Goal: Information Seeking & Learning: Learn about a topic

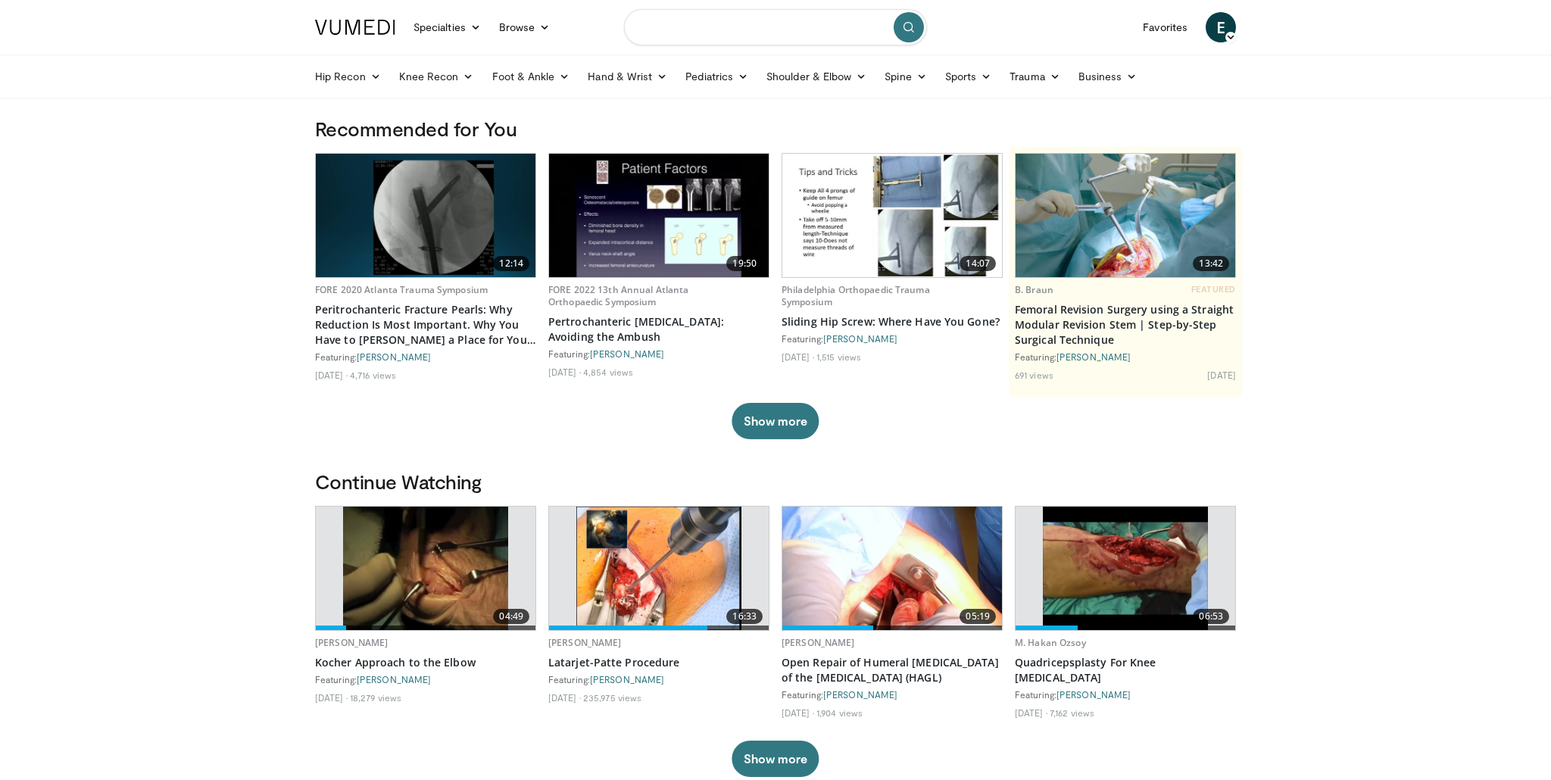
click at [701, 36] on input "Search topics, interventions" at bounding box center [775, 27] width 303 height 36
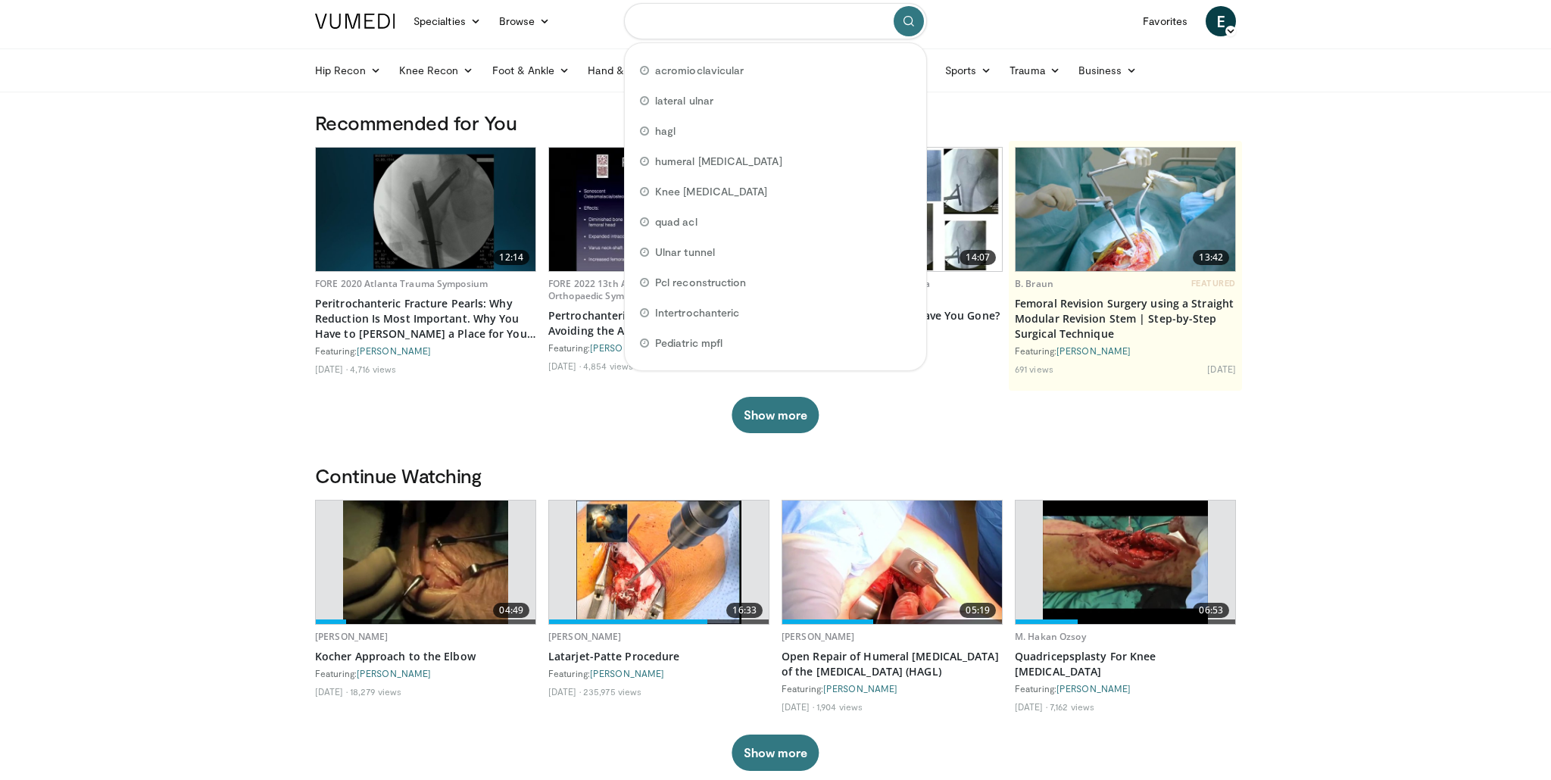
scroll to position [7, 0]
type input "*"
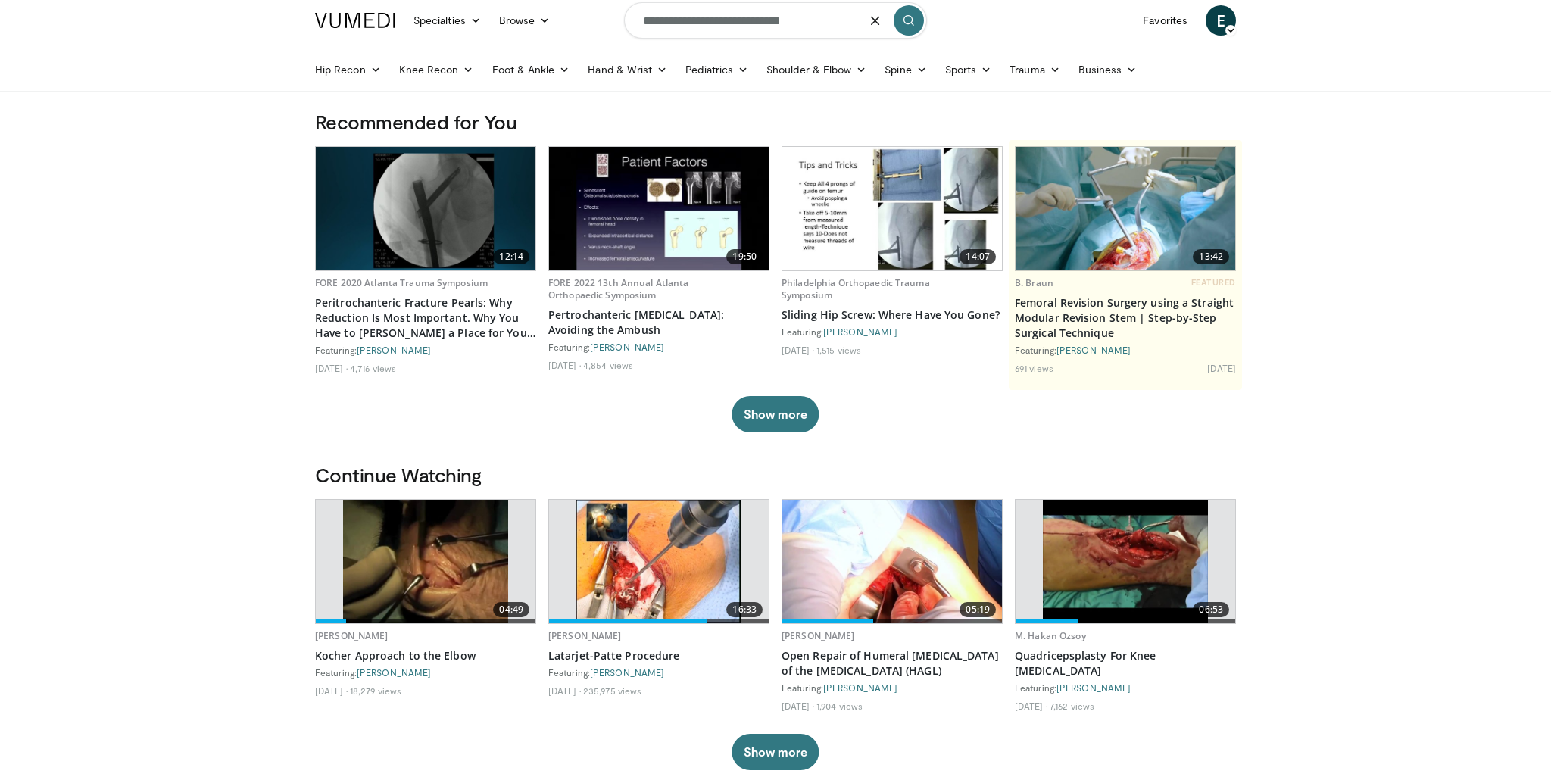
type input "**********"
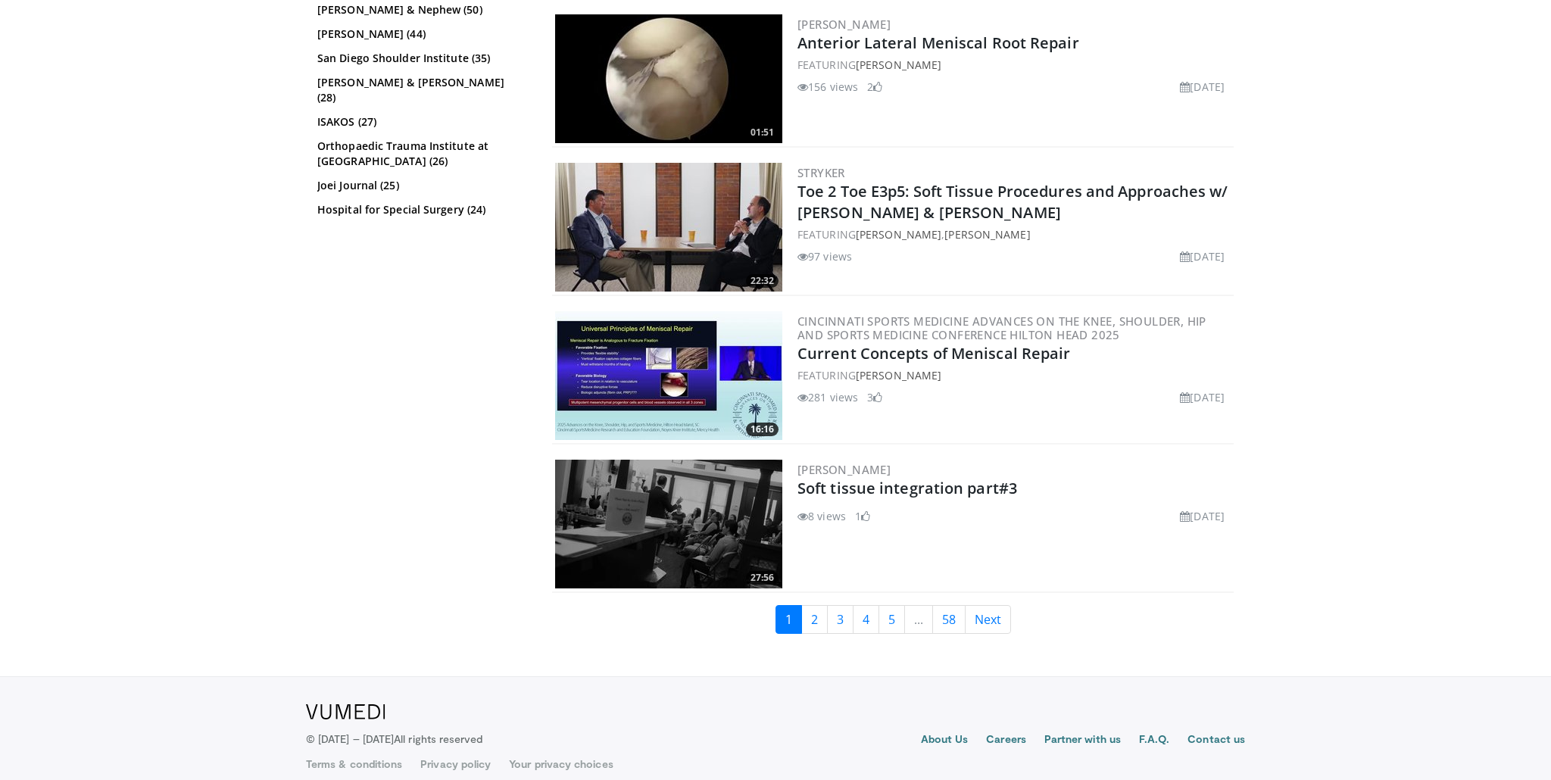
scroll to position [3587, 0]
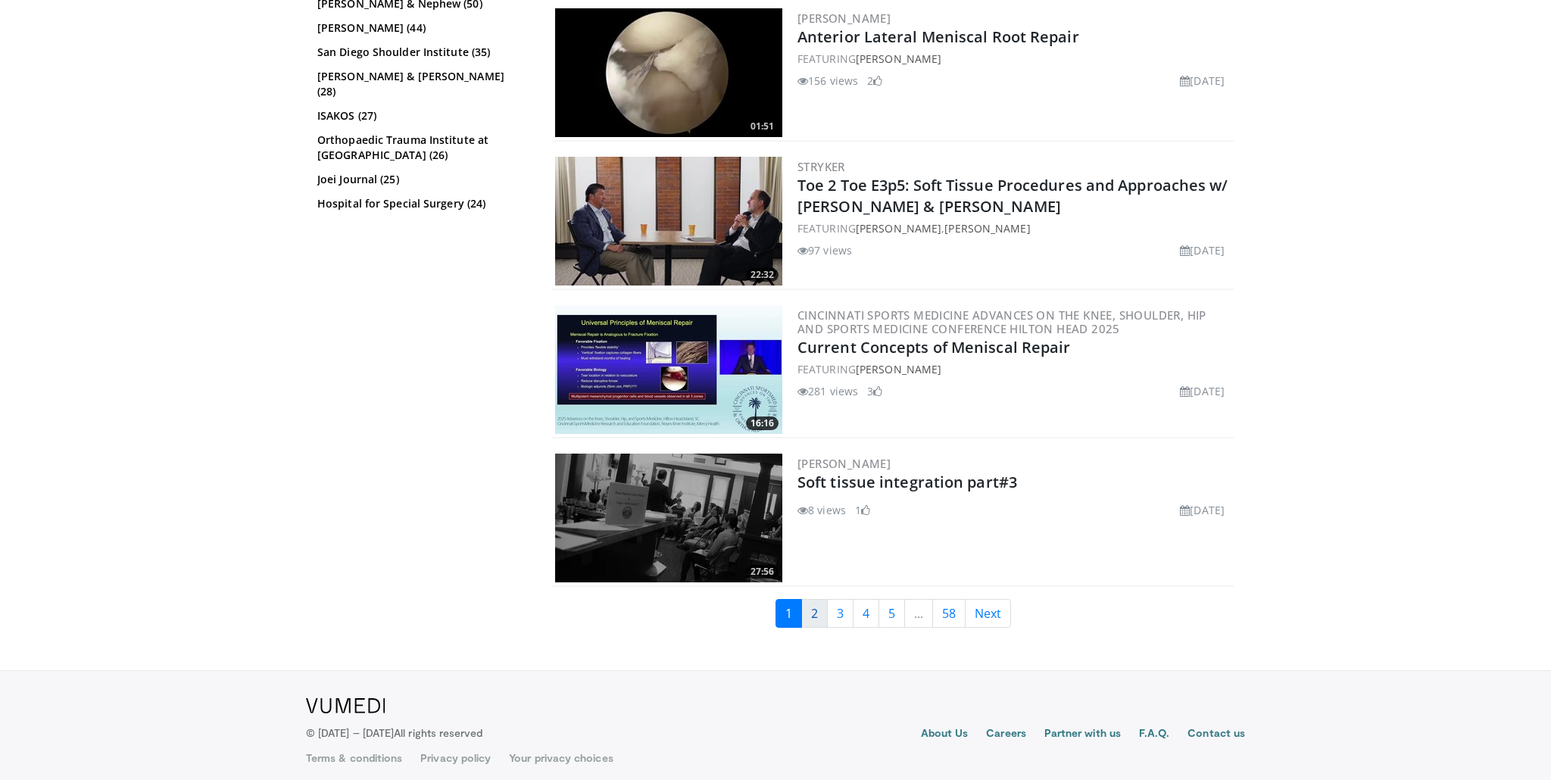
click at [814, 605] on link "2" at bounding box center [814, 613] width 27 height 29
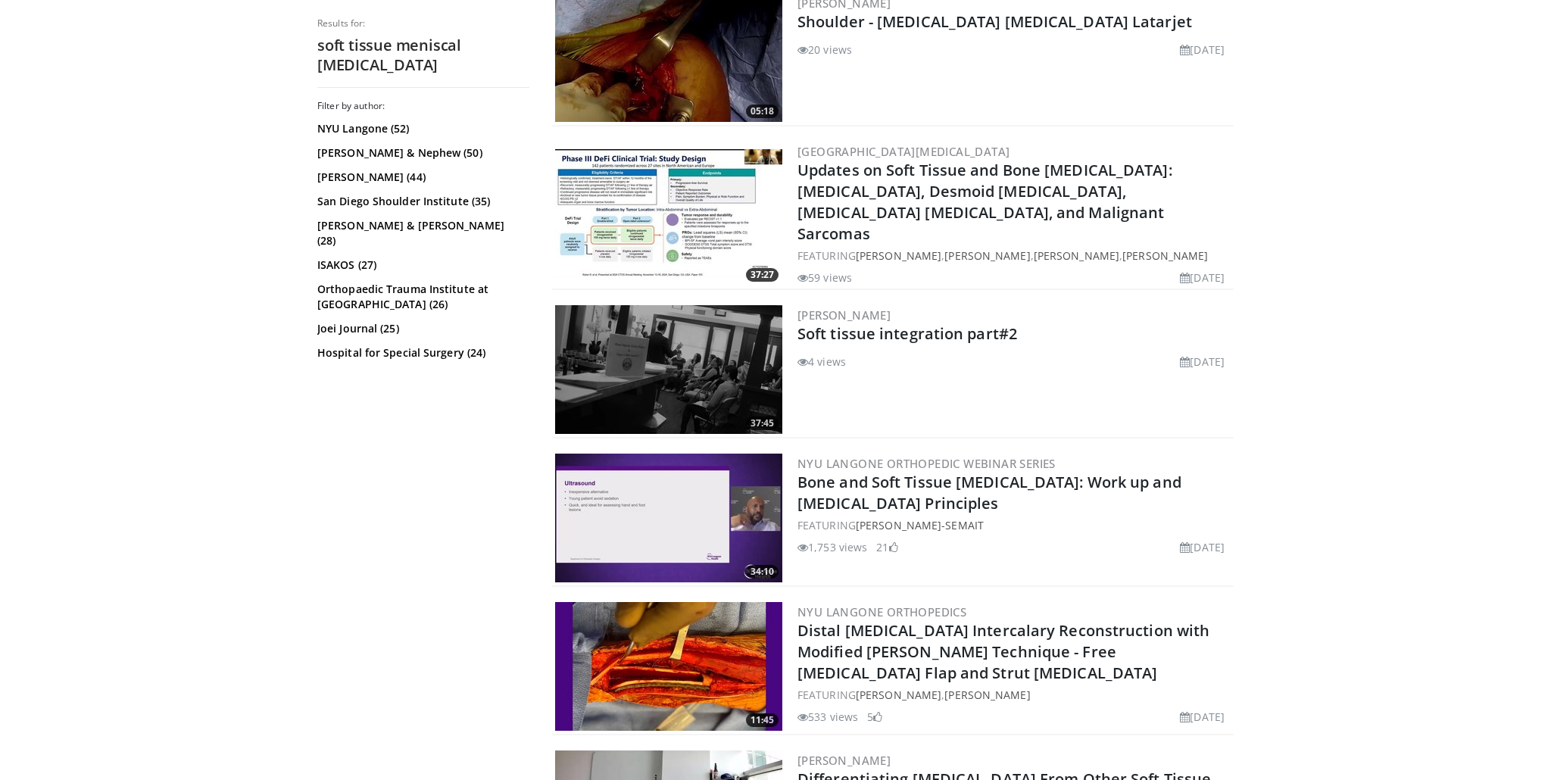
scroll to position [2704, 0]
